Goal: Information Seeking & Learning: Learn about a topic

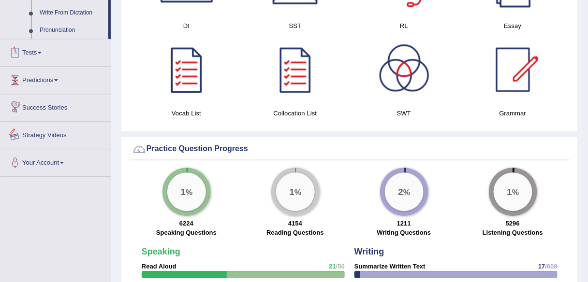
click at [41, 55] on link "Tests" at bounding box center [55, 51] width 110 height 24
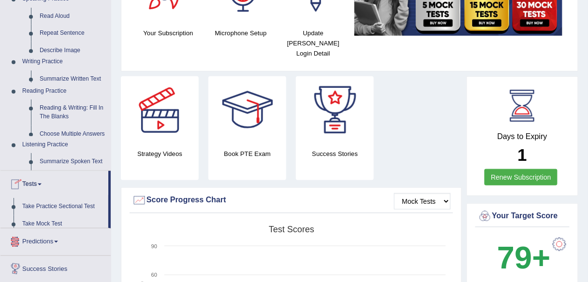
scroll to position [108, 0]
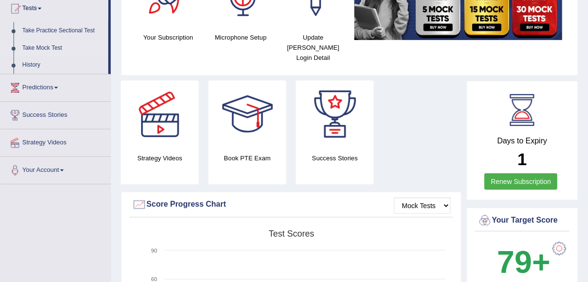
click at [47, 45] on link "Take Mock Test" at bounding box center [63, 48] width 90 height 17
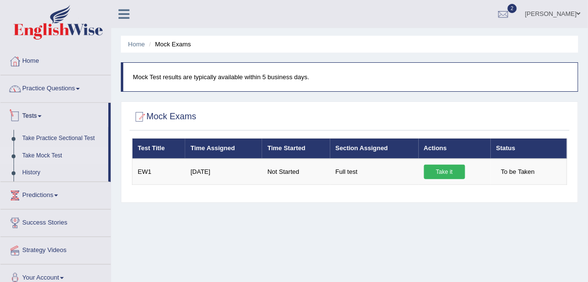
click at [77, 91] on link "Practice Questions" at bounding box center [55, 87] width 110 height 24
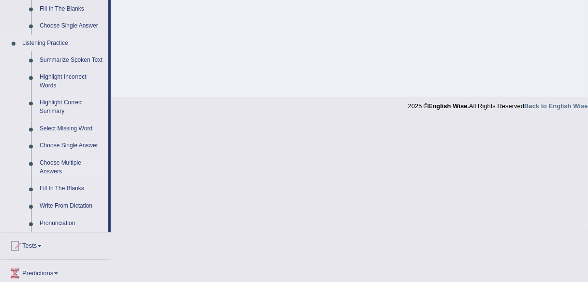
scroll to position [387, 0]
click at [60, 221] on link "Pronunciation" at bounding box center [71, 223] width 73 height 17
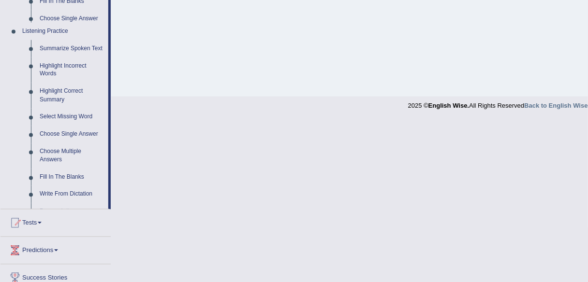
scroll to position [374, 0]
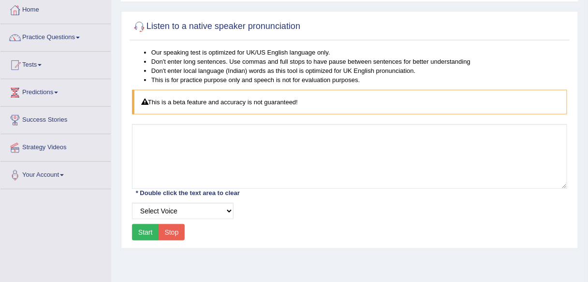
scroll to position [39, 0]
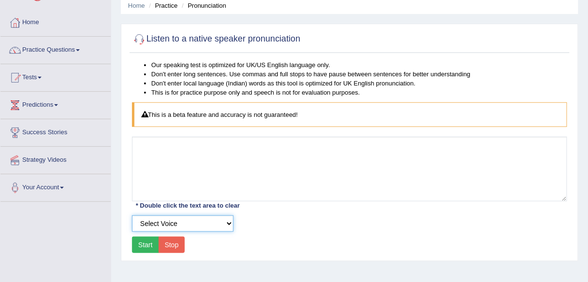
click at [222, 228] on select "Select Voice UK English Female UK English Male" at bounding box center [183, 224] width 102 height 16
select select "3"
click at [132, 216] on select "Select Voice UK English Female UK English Male" at bounding box center [183, 224] width 102 height 16
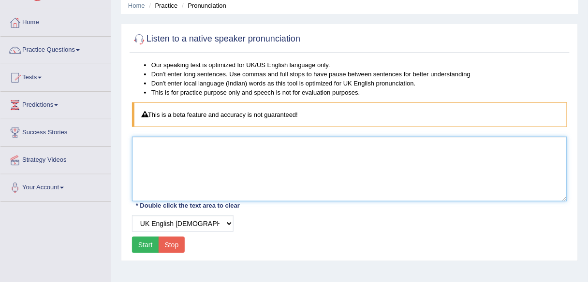
click at [234, 147] on textarea at bounding box center [349, 169] width 435 height 65
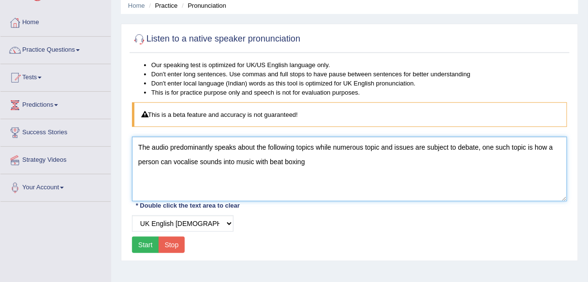
click at [306, 149] on textarea "The audio predominantly speaks about the following topics while numerous topic …" at bounding box center [349, 169] width 435 height 65
click at [310, 163] on textarea "The audio predominantly speaks about the following topics while numerous topic …" at bounding box center [349, 169] width 435 height 65
type textarea "The audio predominantly speaks about the following topics while numerous topic …"
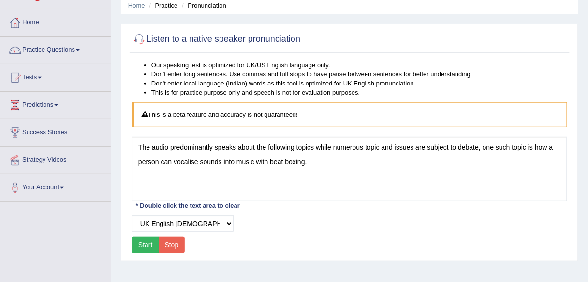
click at [136, 245] on button "Start" at bounding box center [145, 245] width 27 height 16
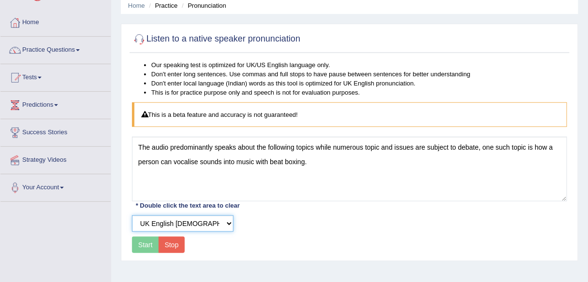
click at [231, 225] on select "Select Voice UK English Female UK English Male" at bounding box center [183, 224] width 102 height 16
select select "2"
click at [132, 216] on select "Select Voice UK English Female UK English Male" at bounding box center [183, 224] width 102 height 16
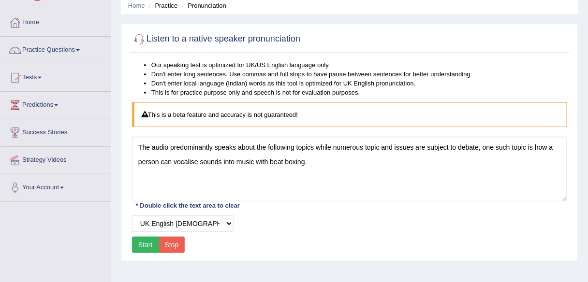
click at [146, 241] on button "Start" at bounding box center [145, 245] width 27 height 16
click at [144, 247] on button "Start" at bounding box center [145, 245] width 27 height 16
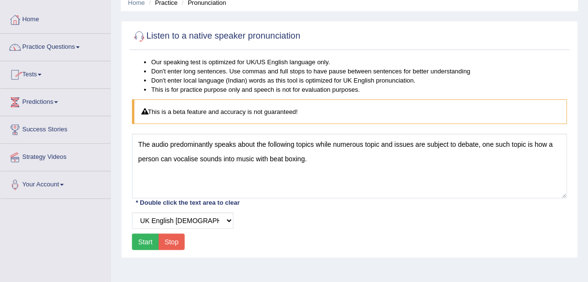
scroll to position [0, 0]
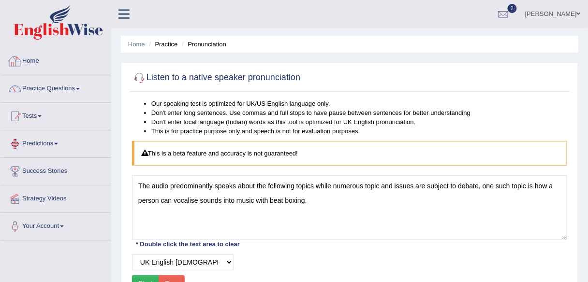
click at [53, 143] on link "Predictions" at bounding box center [55, 143] width 110 height 24
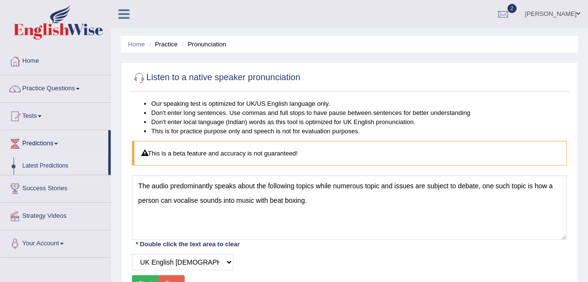
click at [54, 169] on link "Latest Predictions" at bounding box center [63, 166] width 90 height 17
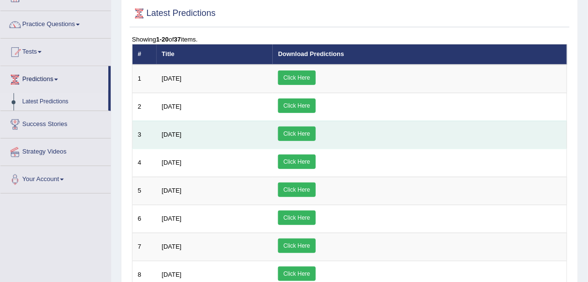
scroll to position [20, 0]
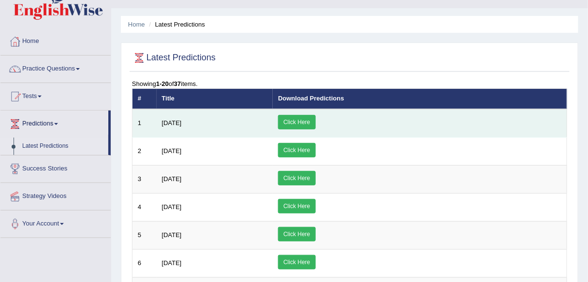
click at [315, 122] on link "Click Here" at bounding box center [296, 122] width 37 height 15
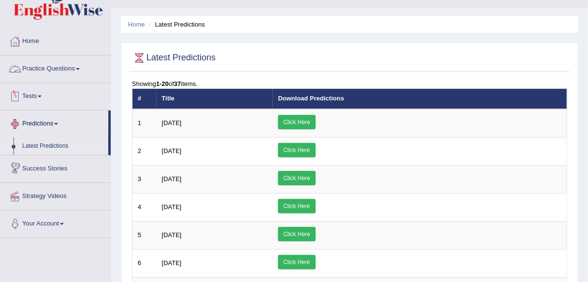
click at [77, 68] on link "Practice Questions" at bounding box center [55, 68] width 110 height 24
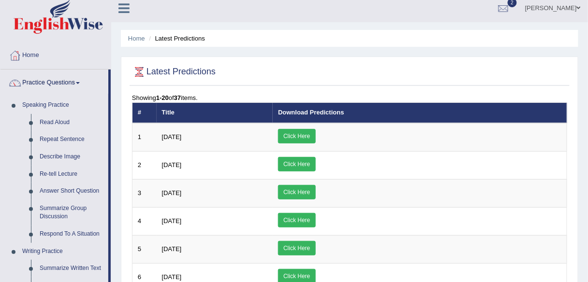
scroll to position [0, 0]
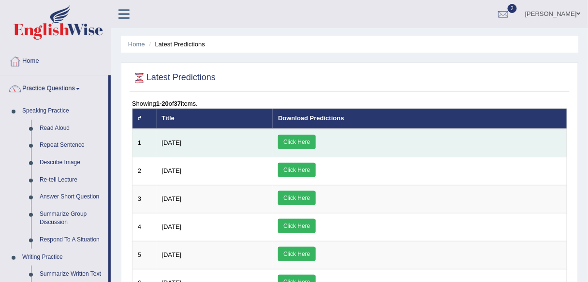
drag, startPoint x: 515, startPoint y: 2, endPoint x: 357, endPoint y: 145, distance: 212.2
click at [315, 145] on link "Click Here" at bounding box center [296, 142] width 37 height 15
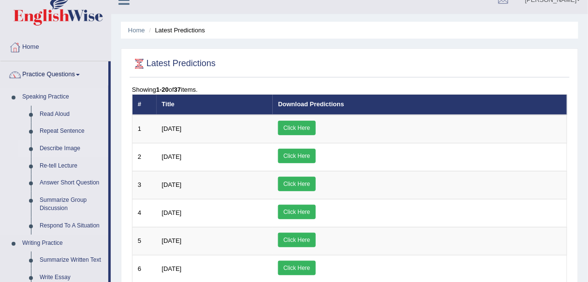
scroll to position [39, 0]
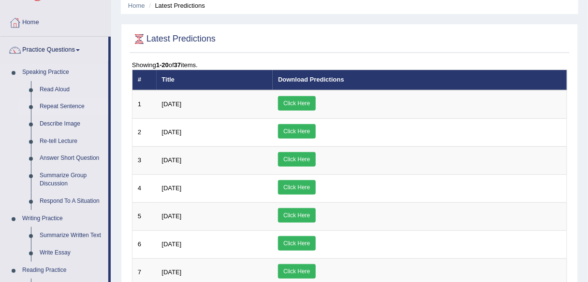
click at [76, 106] on link "Repeat Sentence" at bounding box center [71, 106] width 73 height 17
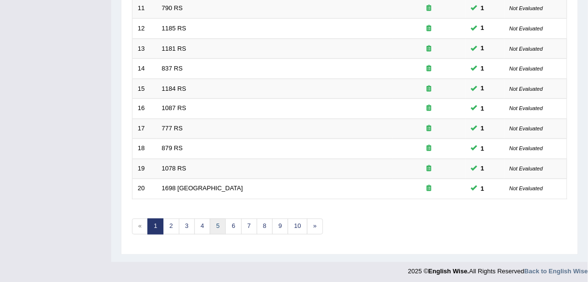
click at [215, 225] on link "5" at bounding box center [218, 227] width 16 height 16
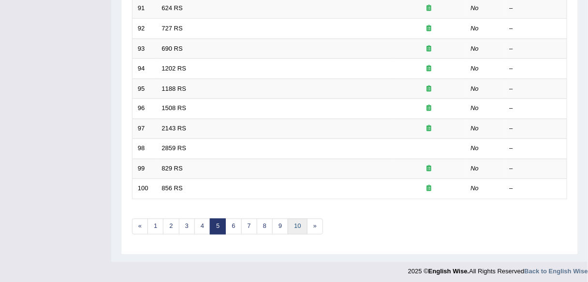
click at [288, 225] on link "10" at bounding box center [297, 227] width 19 height 16
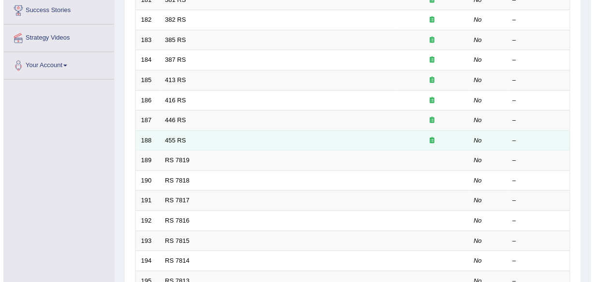
scroll to position [44, 0]
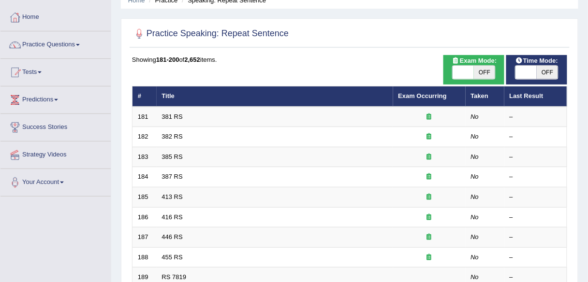
click at [470, 75] on span at bounding box center [462, 73] width 21 height 14
checkbox input "true"
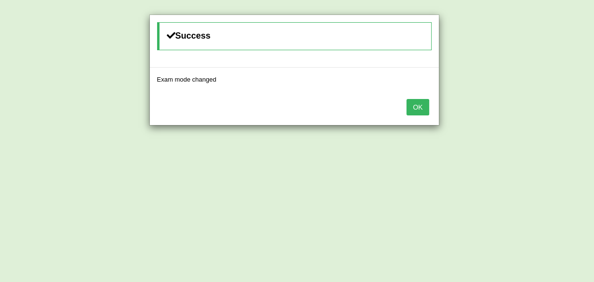
click at [422, 107] on button "OK" at bounding box center [418, 107] width 22 height 16
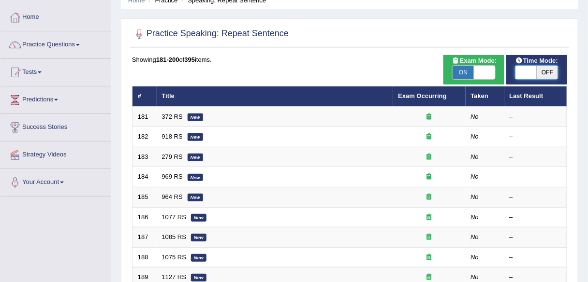
click at [533, 72] on span at bounding box center [525, 73] width 21 height 14
checkbox input "true"
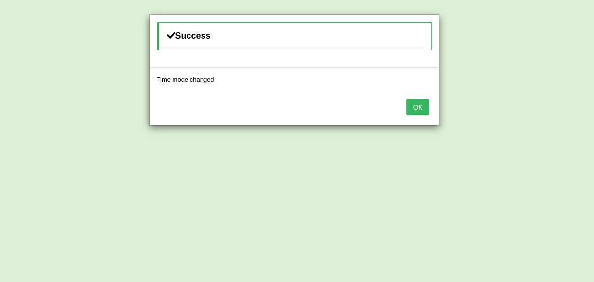
click at [407, 108] on div "OK" at bounding box center [294, 108] width 289 height 34
click at [423, 108] on button "OK" at bounding box center [418, 107] width 22 height 16
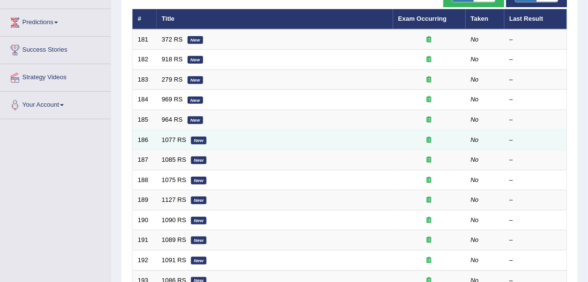
scroll to position [353, 0]
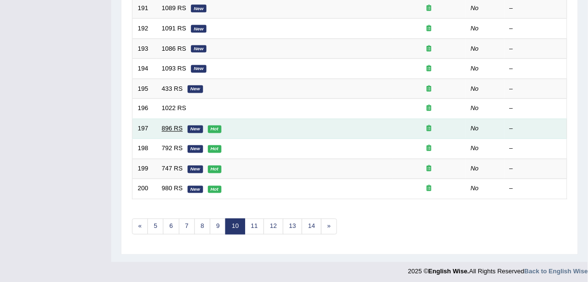
click at [171, 125] on link "896 RS" at bounding box center [172, 128] width 21 height 7
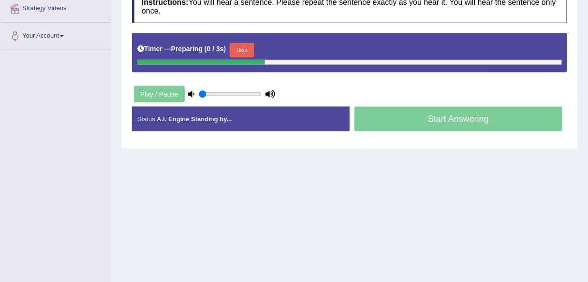
scroll to position [187, 0]
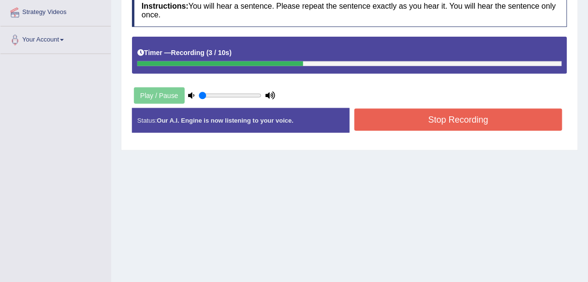
click at [441, 114] on button "Stop Recording" at bounding box center [458, 120] width 208 height 22
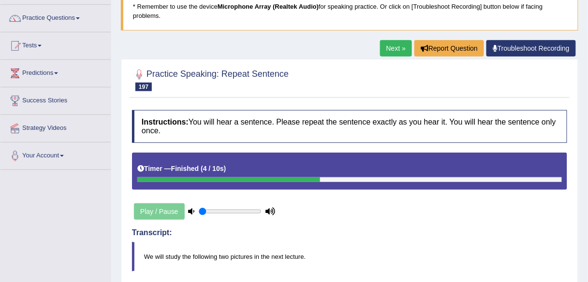
scroll to position [0, 0]
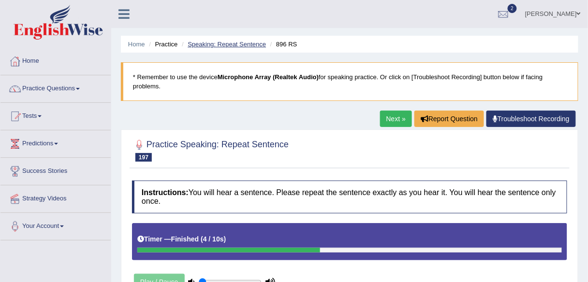
click at [218, 43] on link "Speaking: Repeat Sentence" at bounding box center [227, 44] width 78 height 7
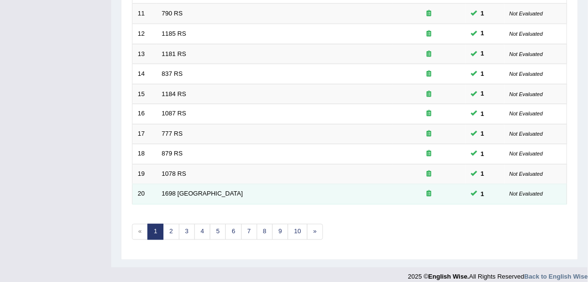
scroll to position [353, 0]
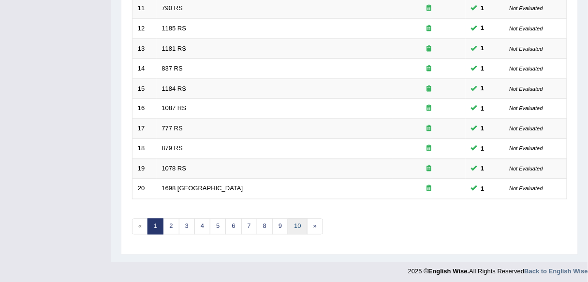
click at [302, 219] on link "10" at bounding box center [297, 227] width 19 height 16
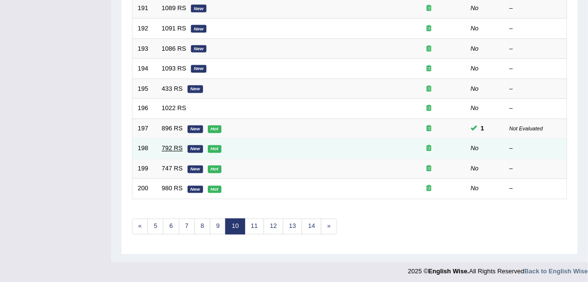
click at [167, 145] on link "792 RS" at bounding box center [172, 148] width 21 height 7
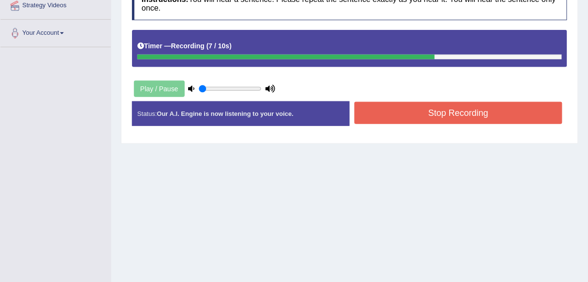
click at [483, 117] on button "Stop Recording" at bounding box center [458, 113] width 208 height 22
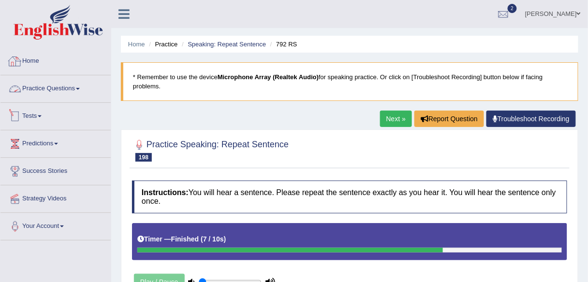
click at [76, 82] on link "Practice Questions" at bounding box center [55, 87] width 110 height 24
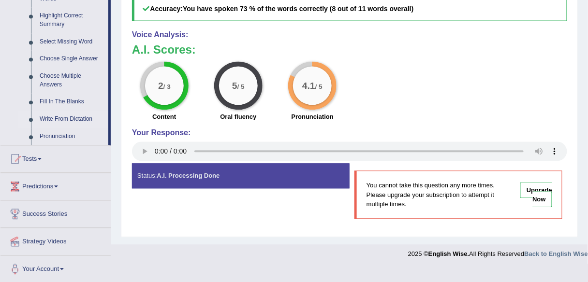
click at [78, 116] on link "Write From Dictation" at bounding box center [71, 119] width 73 height 17
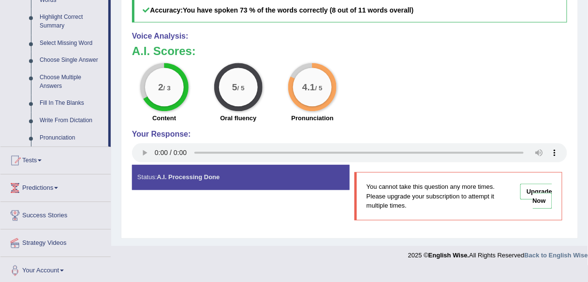
scroll to position [458, 0]
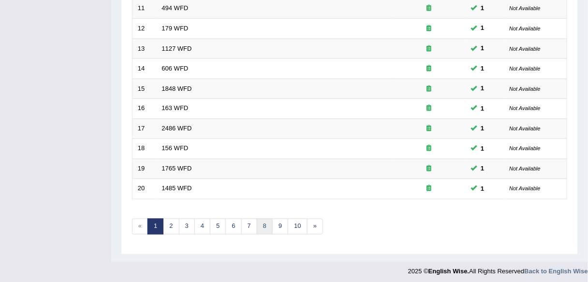
scroll to position [353, 0]
click at [274, 227] on link "9" at bounding box center [280, 227] width 16 height 16
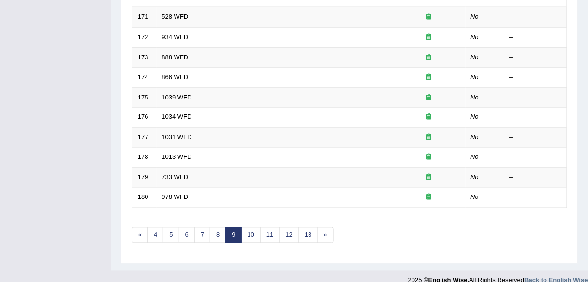
scroll to position [353, 0]
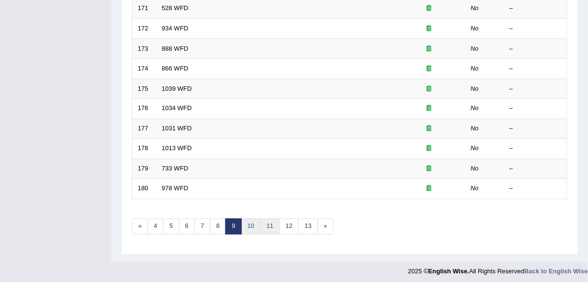
click at [260, 225] on link "11" at bounding box center [269, 227] width 19 height 16
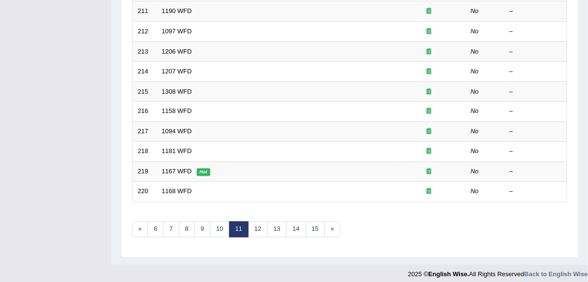
scroll to position [353, 0]
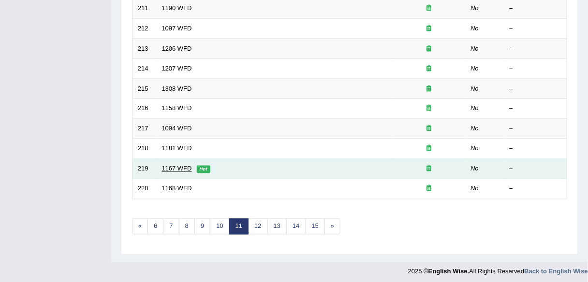
click at [176, 165] on link "1167 WFD" at bounding box center [177, 168] width 30 height 7
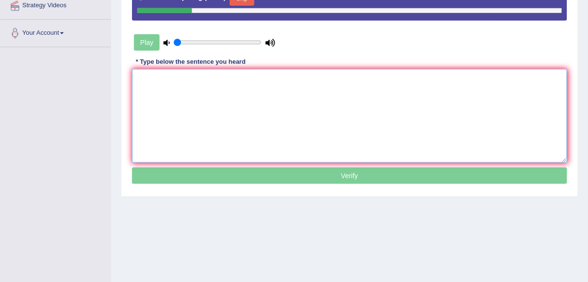
click at [335, 95] on textarea at bounding box center [349, 116] width 435 height 94
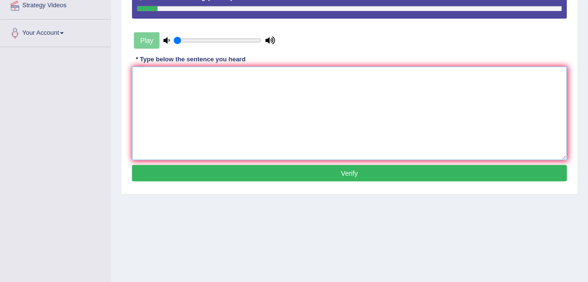
click at [237, 97] on textarea at bounding box center [349, 114] width 435 height 94
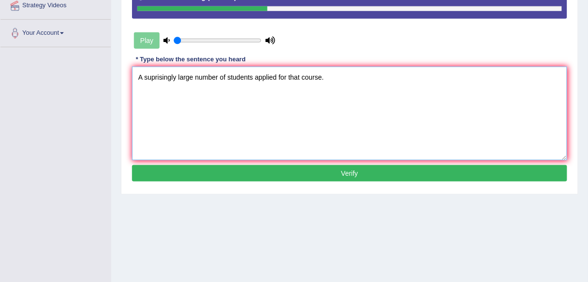
type textarea "A suprisingly large number of students applied for that course."
click at [312, 173] on button "Verify" at bounding box center [349, 173] width 435 height 16
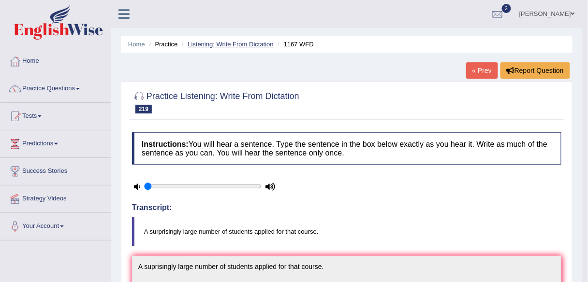
click at [259, 45] on link "Listening: Write From Dictation" at bounding box center [231, 44] width 86 height 7
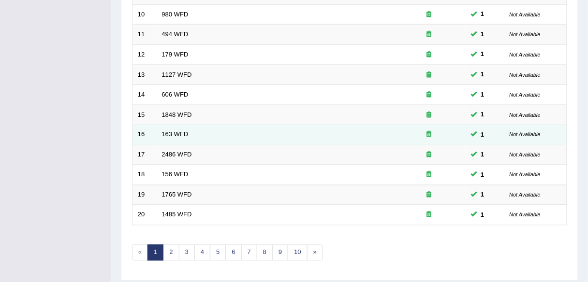
scroll to position [353, 0]
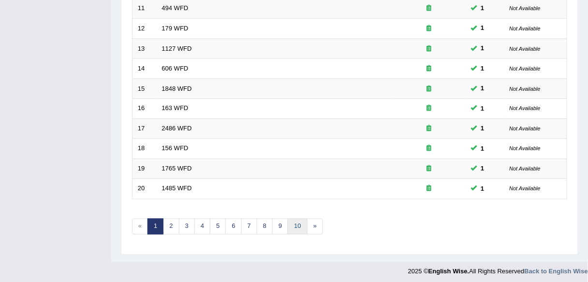
click at [298, 228] on link "10" at bounding box center [297, 227] width 19 height 16
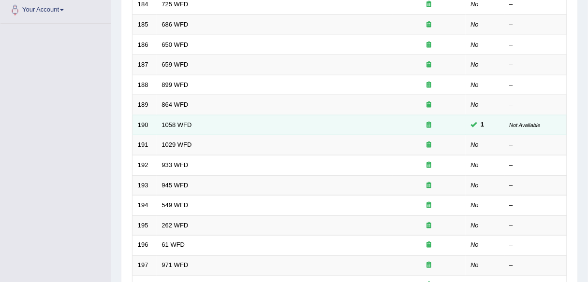
scroll to position [199, 0]
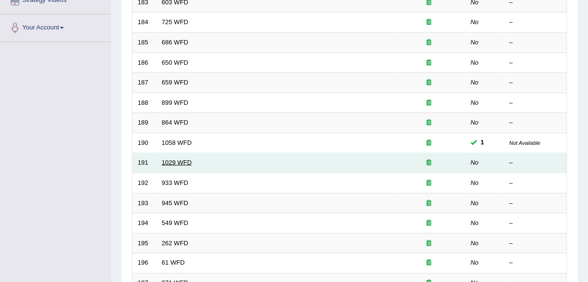
click at [180, 159] on link "1029 WFD" at bounding box center [177, 162] width 30 height 7
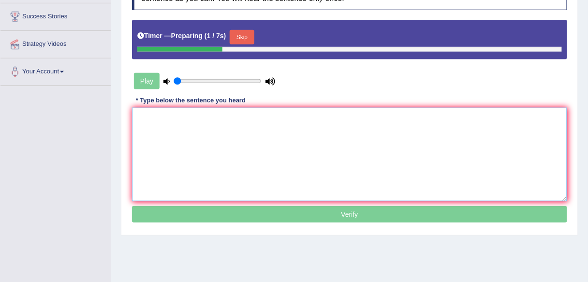
click at [224, 122] on textarea at bounding box center [349, 155] width 435 height 94
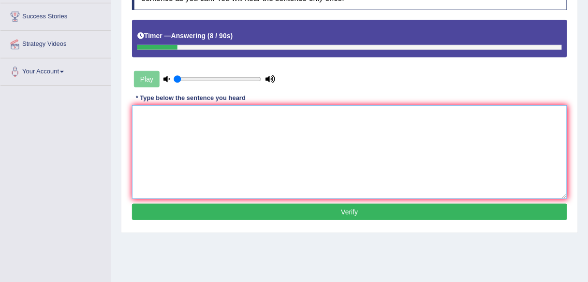
click at [275, 115] on textarea at bounding box center [349, 152] width 435 height 94
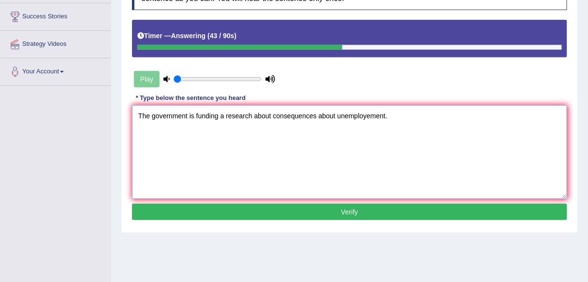
click at [270, 116] on textarea "The government is funding a research about consequences about unemployement." at bounding box center [349, 152] width 435 height 94
click at [334, 115] on textarea "The government is funding a research about consequences about unemployement." at bounding box center [349, 152] width 435 height 94
type textarea "The government is funding a research about consequences of unemployement."
click at [281, 214] on button "Verify" at bounding box center [349, 212] width 435 height 16
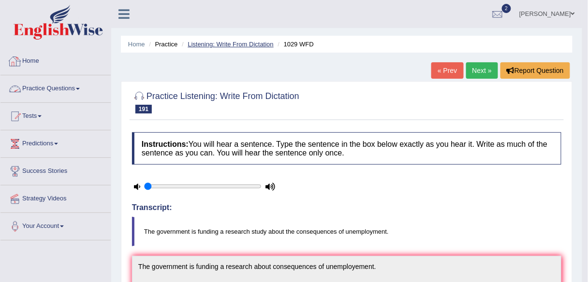
click at [227, 42] on link "Listening: Write From Dictation" at bounding box center [231, 44] width 86 height 7
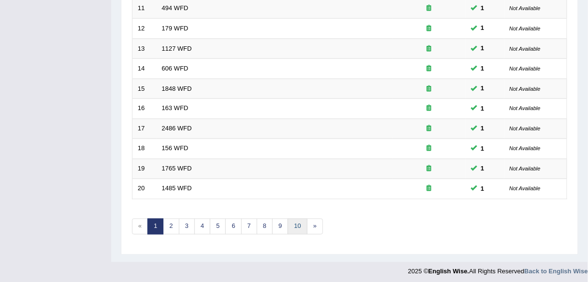
click at [295, 223] on link "10" at bounding box center [297, 227] width 19 height 16
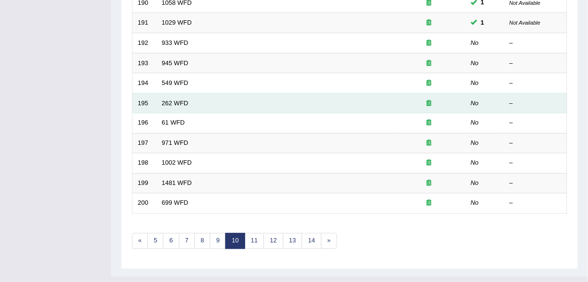
scroll to position [237, 0]
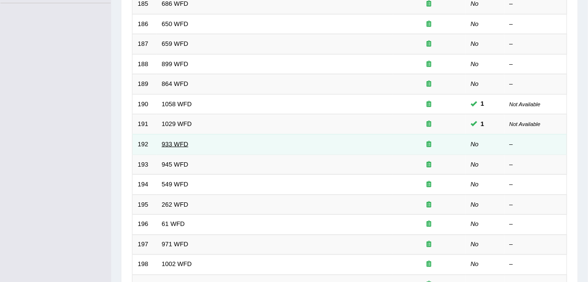
click at [166, 141] on link "933 WFD" at bounding box center [175, 144] width 27 height 7
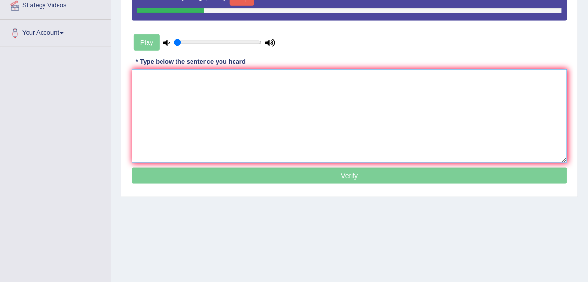
click at [258, 95] on textarea at bounding box center [349, 116] width 435 height 94
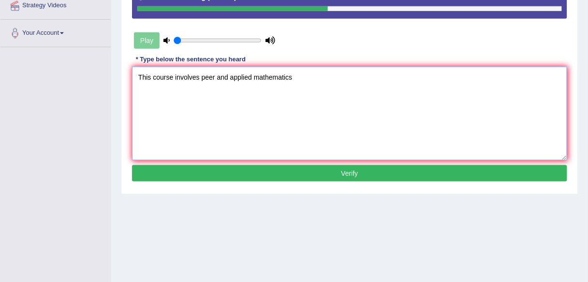
click at [200, 76] on textarea "This course involves peer and applied mathematics" at bounding box center [349, 114] width 435 height 94
click at [201, 76] on textarea "This course involves on peer and applied mathematics" at bounding box center [349, 114] width 435 height 94
click at [250, 77] on textarea "This course involves research on peer and applied mathematics" at bounding box center [349, 114] width 435 height 94
click at [251, 76] on textarea "This course involves research on peer and applied mathematics" at bounding box center [349, 114] width 435 height 94
type textarea "This course involves research on peer and applied mathematics"
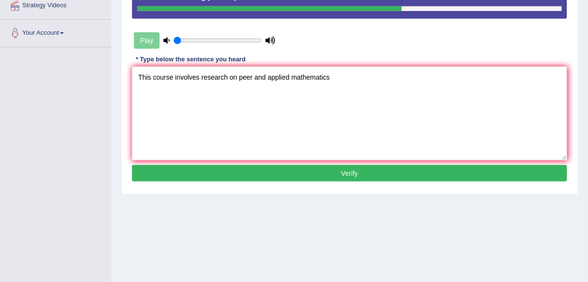
click at [343, 176] on button "Verify" at bounding box center [349, 173] width 435 height 16
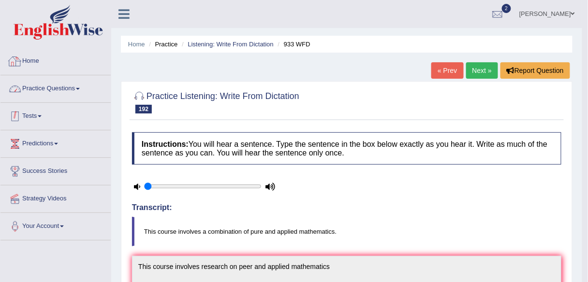
click at [75, 94] on link "Practice Questions" at bounding box center [55, 87] width 110 height 24
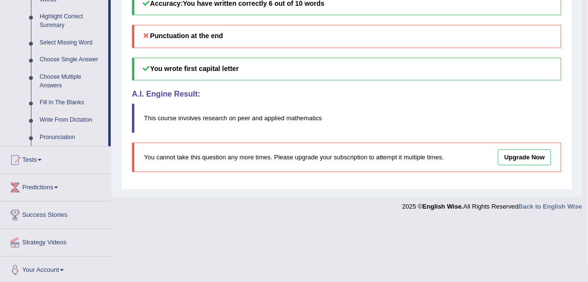
scroll to position [474, 0]
